Goal: Information Seeking & Learning: Learn about a topic

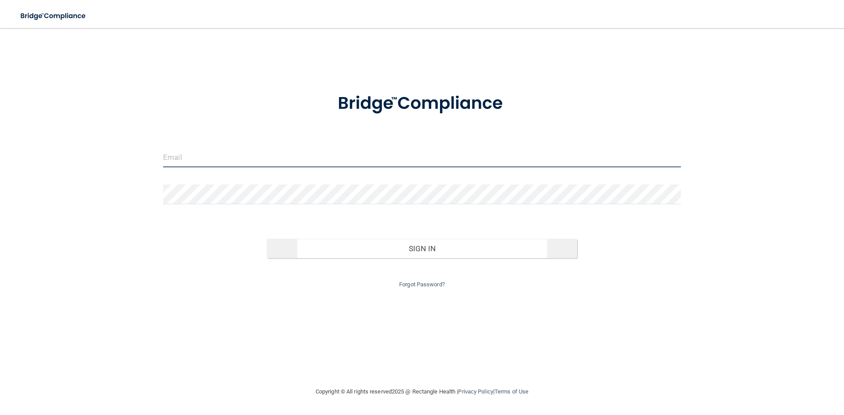
type input "[PERSON_NAME][EMAIL_ADDRESS][DOMAIN_NAME]"
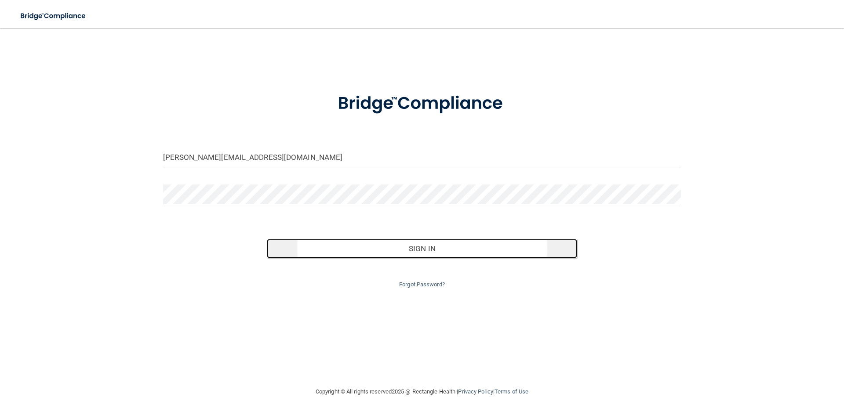
click at [365, 251] on button "Sign In" at bounding box center [422, 248] width 311 height 19
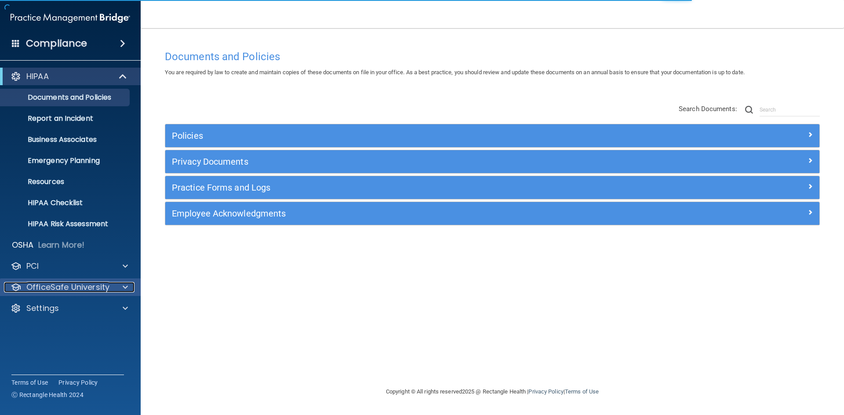
click at [119, 287] on div at bounding box center [124, 287] width 22 height 11
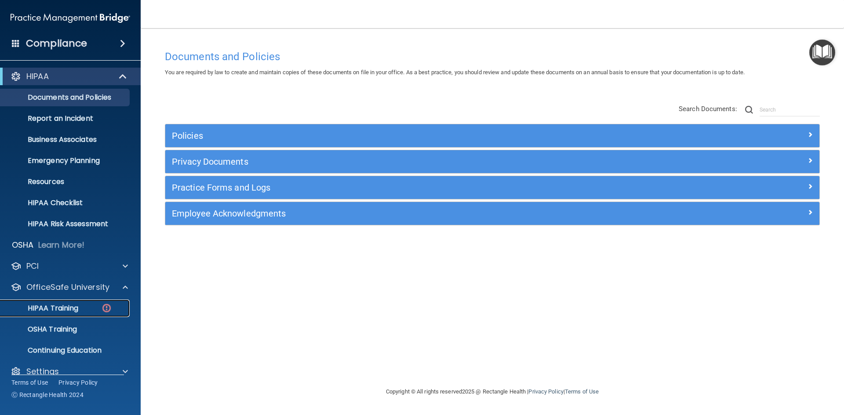
click at [63, 305] on p "HIPAA Training" at bounding box center [42, 308] width 73 height 9
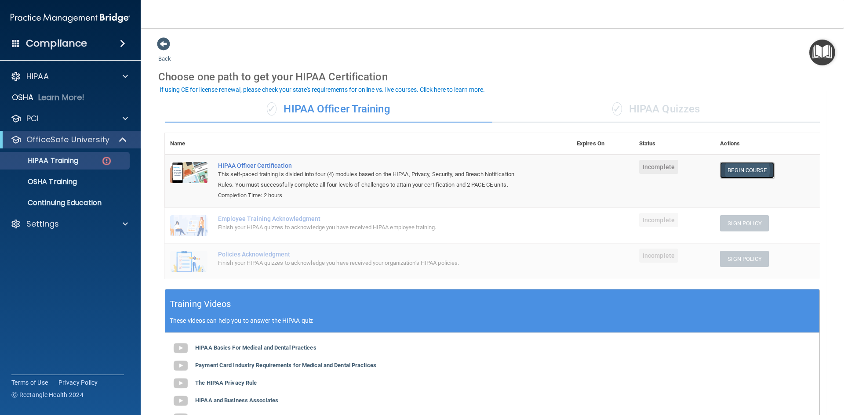
click at [749, 171] on link "Begin Course" at bounding box center [747, 170] width 54 height 16
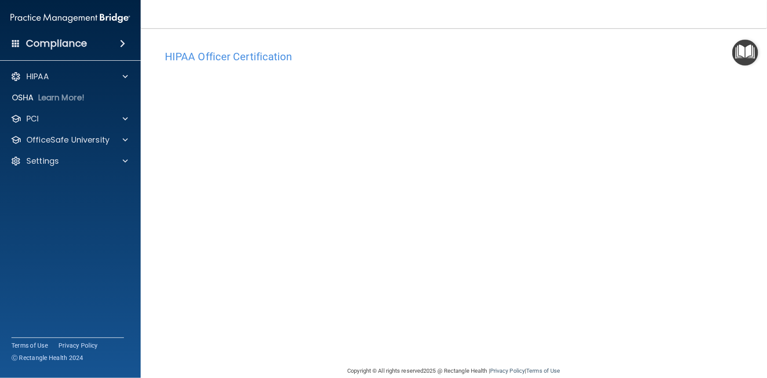
click at [749, 49] on img "Open Resource Center" at bounding box center [745, 53] width 26 height 26
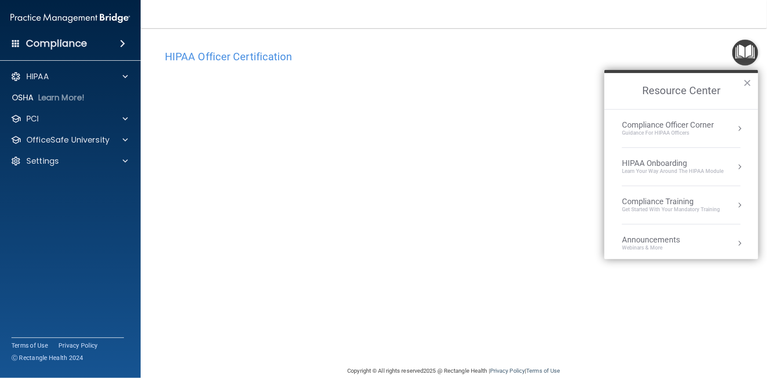
click at [492, 48] on div "HIPAA Officer Certification" at bounding box center [453, 57] width 591 height 22
click at [73, 167] on div "Settings" at bounding box center [70, 161] width 141 height 18
click at [123, 161] on span at bounding box center [125, 161] width 5 height 11
click at [44, 246] on p "Sign Out" at bounding box center [66, 245] width 120 height 9
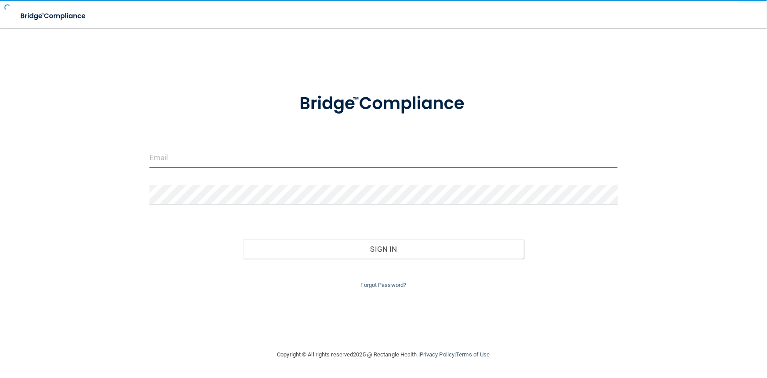
type input "[PERSON_NAME][EMAIL_ADDRESS][DOMAIN_NAME]"
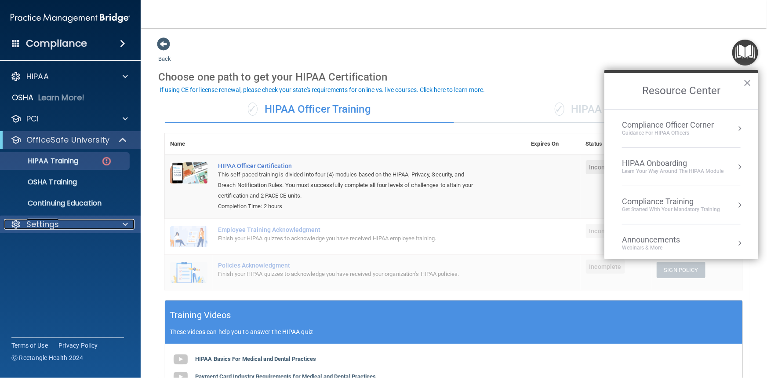
click at [69, 229] on div "Settings" at bounding box center [58, 224] width 109 height 11
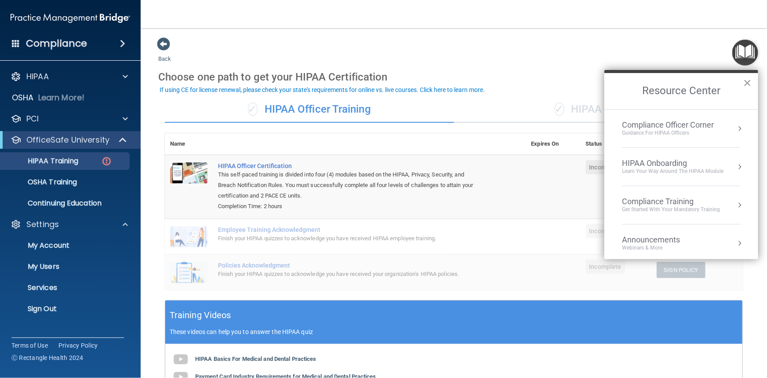
click at [747, 83] on button "×" at bounding box center [747, 83] width 8 height 14
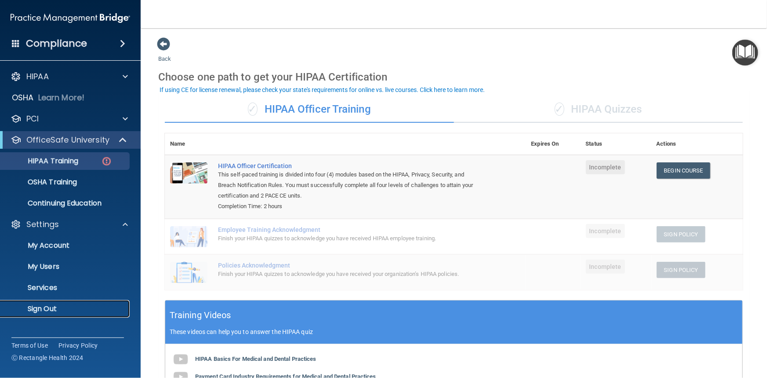
click at [47, 308] on p "Sign Out" at bounding box center [66, 308] width 120 height 9
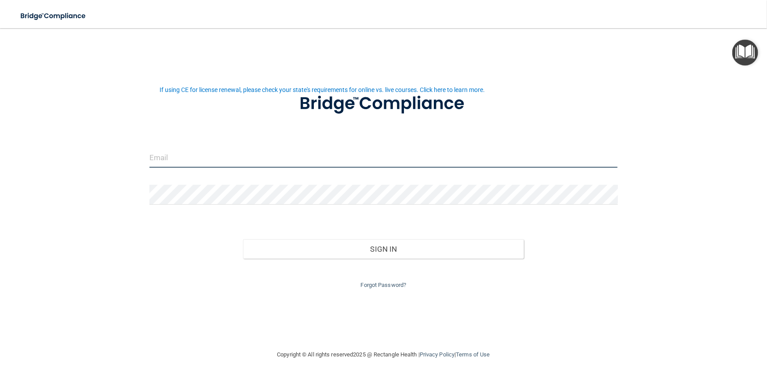
type input "[PERSON_NAME][EMAIL_ADDRESS][DOMAIN_NAME]"
